Goal: Task Accomplishment & Management: Manage account settings

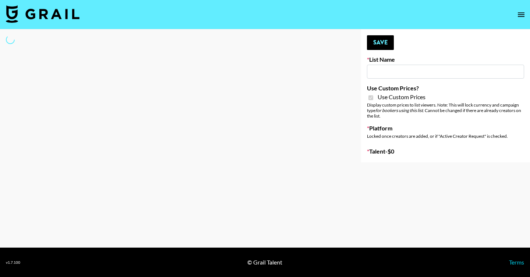
type input "Axis-Y - [DATE]"
checkbox input "true"
select select "Brand"
type input "New York Fashion Week Sep 25"
select select "Song"
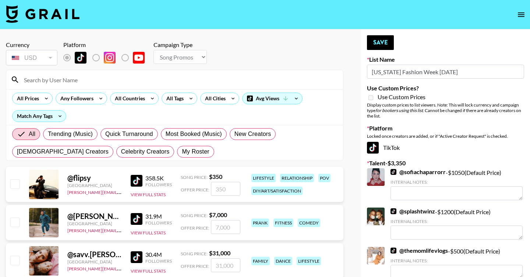
click at [65, 79] on input at bounding box center [178, 80] width 319 height 12
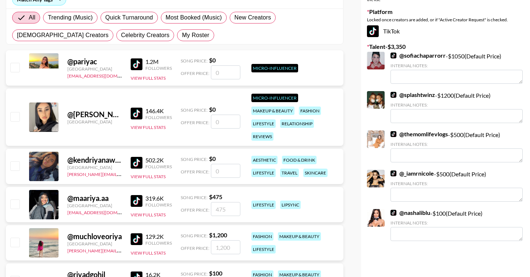
scroll to position [177, 0]
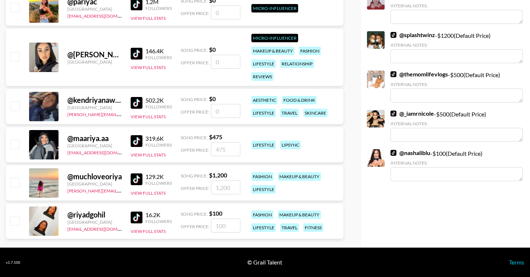
type input "riya"
click at [222, 223] on input "number" at bounding box center [225, 226] width 29 height 14
checkbox input "true"
type input "100"
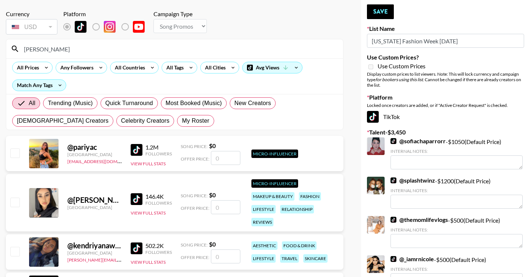
scroll to position [0, 0]
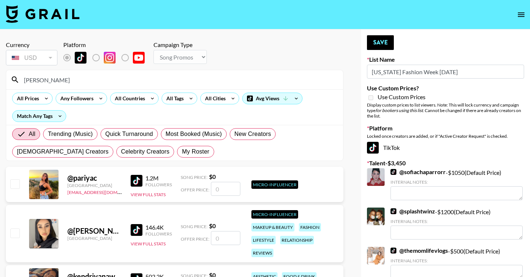
drag, startPoint x: 69, startPoint y: 81, endPoint x: 7, endPoint y: 79, distance: 62.2
click at [7, 79] on div "riya" at bounding box center [174, 79] width 336 height 19
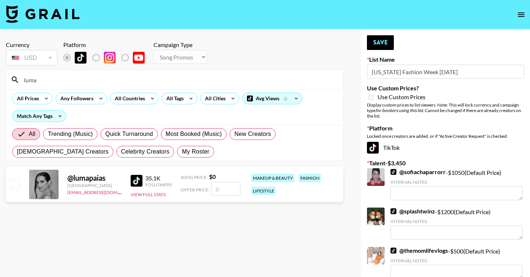
type input "luma"
click at [220, 190] on input "number" at bounding box center [225, 189] width 29 height 14
checkbox input "true"
type input "100"
drag, startPoint x: 45, startPoint y: 83, endPoint x: 0, endPoint y: 83, distance: 45.2
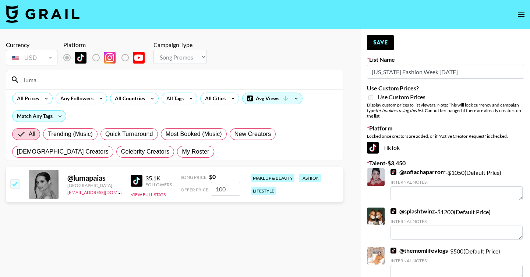
click at [0, 83] on div "Currency USD USD ​ Platform Campaign Type Choose Type... Song Promos Brand Prom…" at bounding box center [174, 239] width 349 height 420
click at [32, 79] on input "luma" at bounding box center [178, 80] width 319 height 12
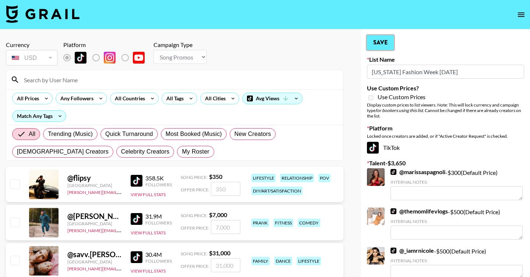
click at [385, 46] on button "Save" at bounding box center [380, 42] width 27 height 15
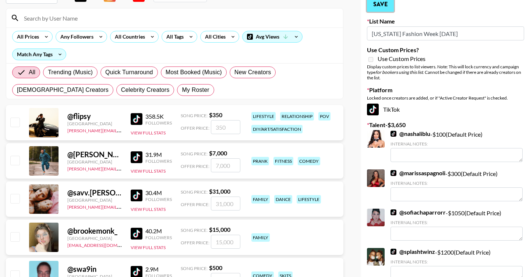
scroll to position [7, 0]
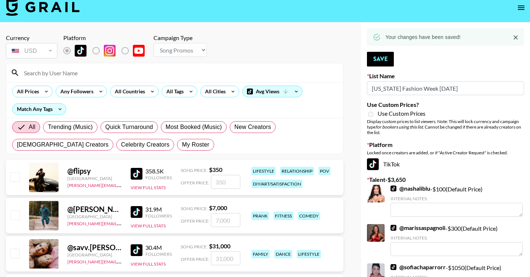
click at [80, 75] on input at bounding box center [178, 73] width 319 height 12
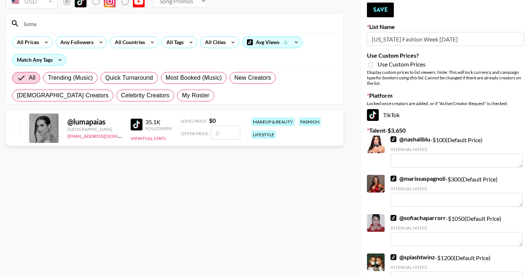
scroll to position [21, 0]
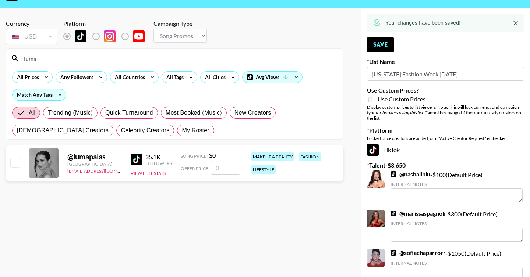
type input "luma"
click at [213, 165] on input "number" at bounding box center [225, 168] width 29 height 14
checkbox input "true"
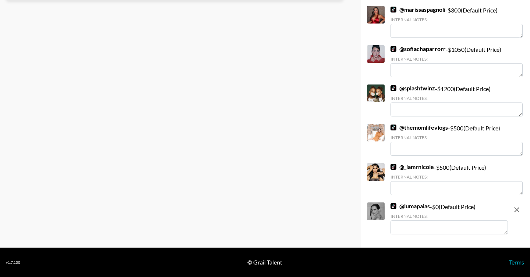
scroll to position [0, 0]
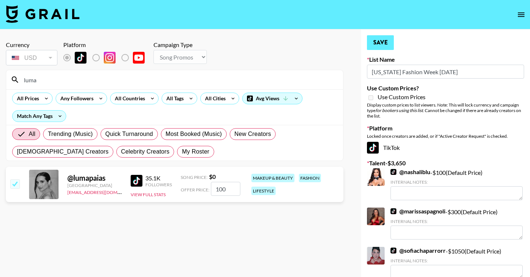
type input "100"
click at [381, 45] on button "Save" at bounding box center [380, 42] width 27 height 15
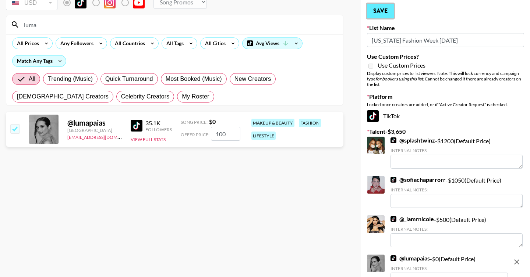
scroll to position [44, 0]
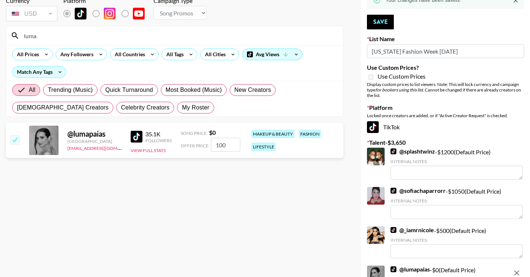
drag, startPoint x: 65, startPoint y: 38, endPoint x: 0, endPoint y: 37, distance: 65.1
click at [0, 37] on div "Currency USD USD ​ Platform Campaign Type Choose Type... Song Promos Brand Prom…" at bounding box center [174, 207] width 349 height 444
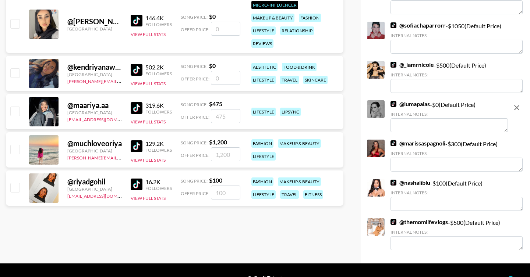
scroll to position [225, 0]
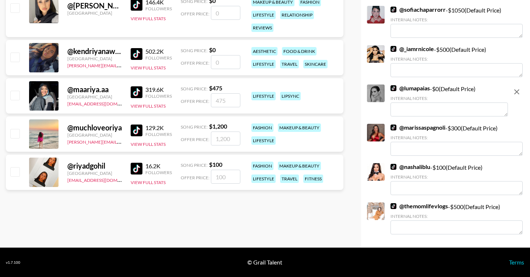
type input "riya"
click at [218, 179] on input "number" at bounding box center [225, 177] width 29 height 14
checkbox input "true"
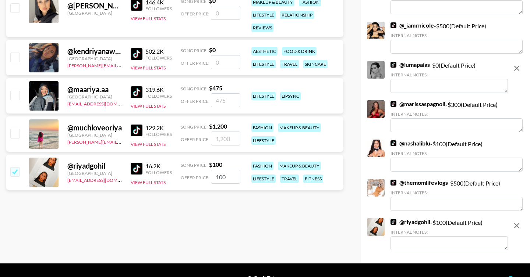
scroll to position [0, 0]
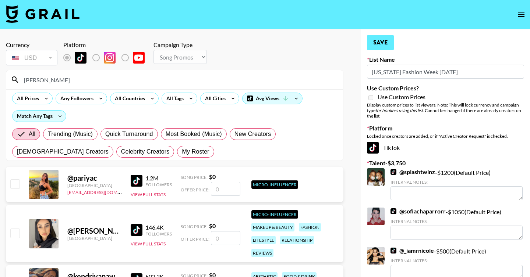
type input "100"
click at [381, 41] on button "Save" at bounding box center [380, 42] width 27 height 15
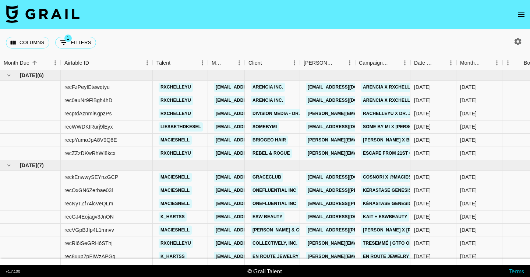
click at [522, 9] on button "open drawer" at bounding box center [520, 14] width 15 height 15
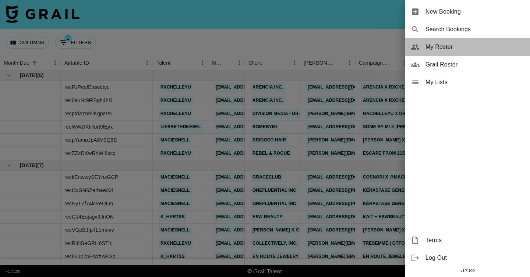
click at [466, 47] on span "My Roster" at bounding box center [474, 47] width 99 height 9
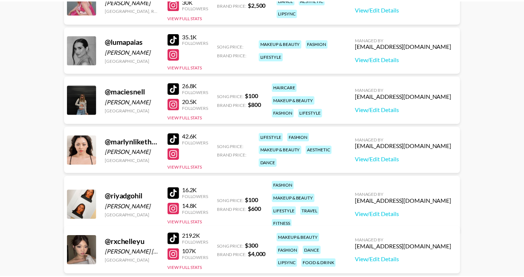
scroll to position [182, 0]
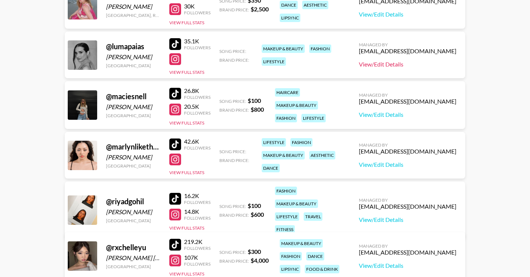
click at [406, 66] on link "View/Edit Details" at bounding box center [407, 64] width 97 height 7
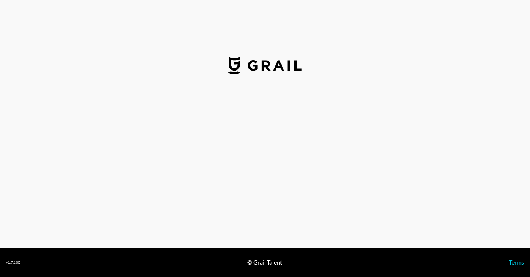
select select "USD"
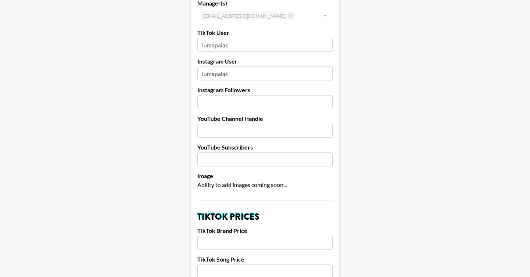
scroll to position [76, 0]
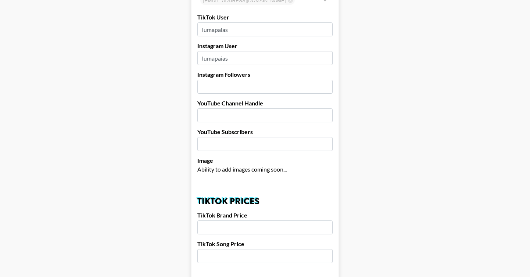
click at [281, 93] on input "number" at bounding box center [264, 87] width 135 height 14
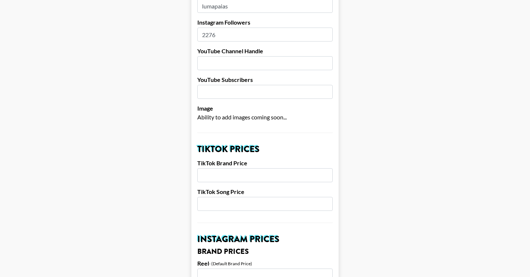
scroll to position [137, 0]
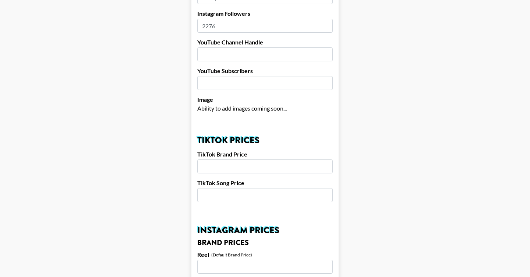
type input "2276"
click at [270, 166] on input "number" at bounding box center [264, 167] width 135 height 14
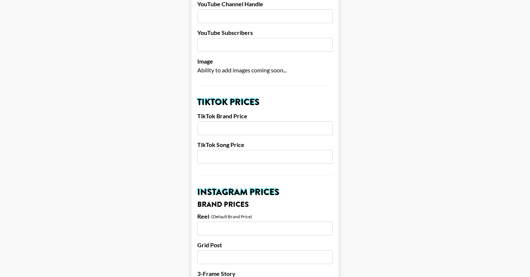
scroll to position [177, 0]
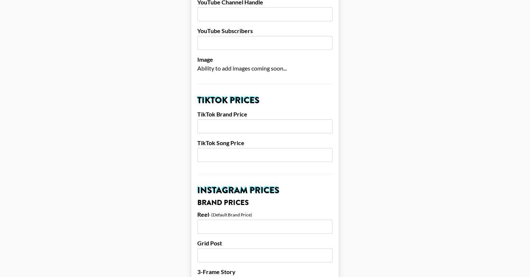
click at [240, 131] on input "number" at bounding box center [264, 127] width 135 height 14
type input "800"
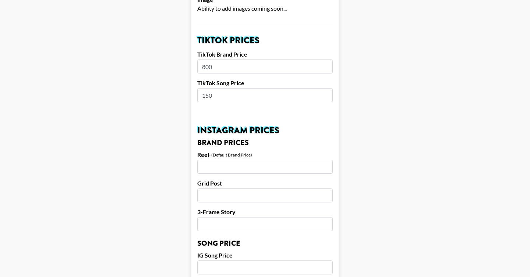
scroll to position [242, 0]
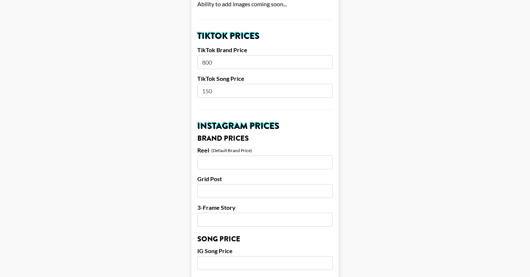
type input "150"
click at [215, 165] on input "number" at bounding box center [264, 163] width 135 height 14
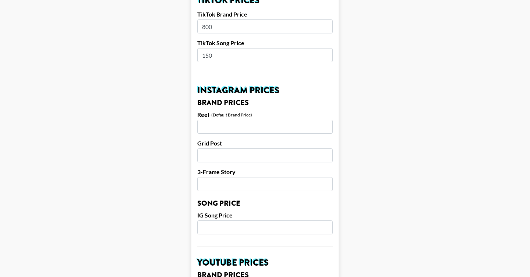
scroll to position [285, 0]
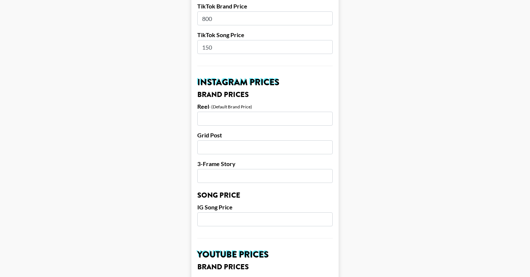
click at [218, 120] on input "number" at bounding box center [264, 119] width 135 height 14
type input "100"
type input "75"
type input "50"
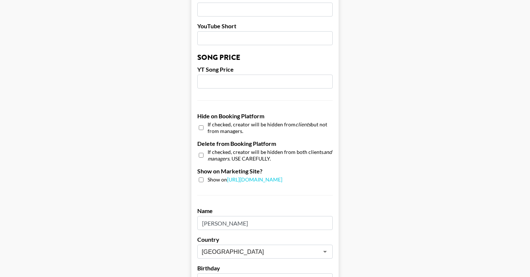
scroll to position [599, 0]
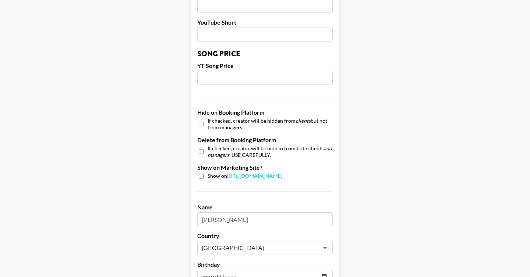
click at [214, 176] on span "Show on https://grail-talent.com/talent" at bounding box center [244, 176] width 75 height 7
click at [201, 177] on input "checkbox" at bounding box center [201, 176] width 5 height 5
checkbox input "true"
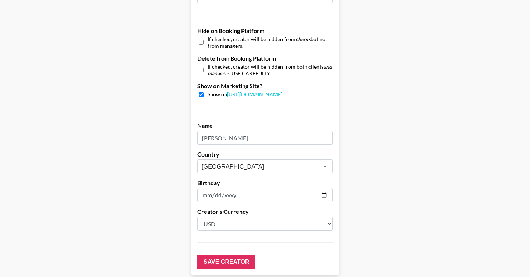
scroll to position [689, 0]
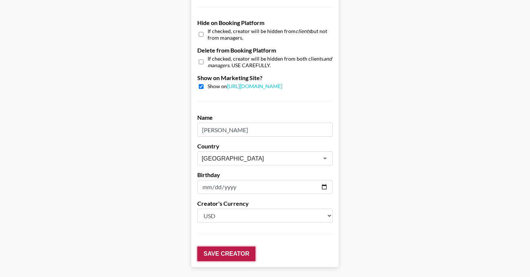
click at [214, 254] on input "Save Creator" at bounding box center [226, 254] width 58 height 15
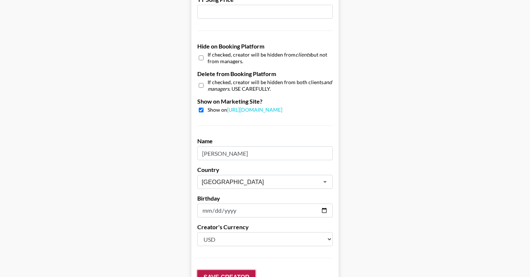
scroll to position [713, 0]
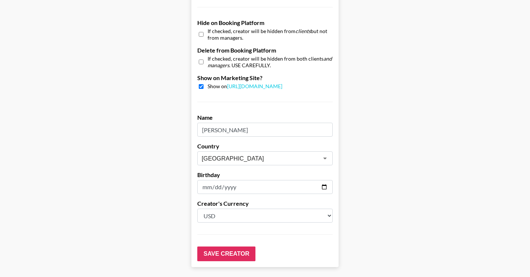
click at [219, 255] on input "Save Creator" at bounding box center [226, 254] width 58 height 15
